Goal: Use online tool/utility

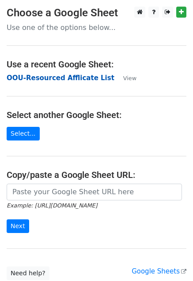
click at [32, 79] on strong "OOU-Resourced Afflicate List" at bounding box center [61, 78] width 108 height 8
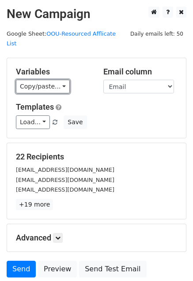
click at [39, 80] on link "Copy/paste..." at bounding box center [43, 87] width 54 height 14
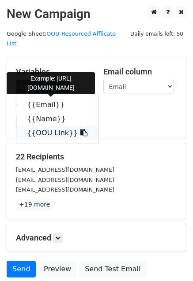
click at [40, 126] on link "{{OOU Link}}" at bounding box center [57, 133] width 82 height 14
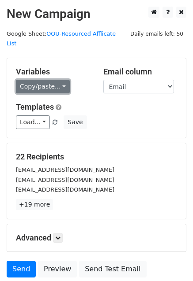
click at [35, 80] on link "Copy/paste..." at bounding box center [43, 87] width 54 height 14
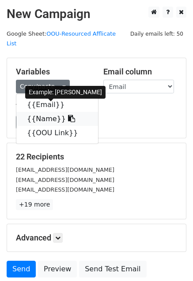
click at [41, 112] on link "{{Name}}" at bounding box center [57, 119] width 82 height 14
